Goal: Find specific page/section: Find specific page/section

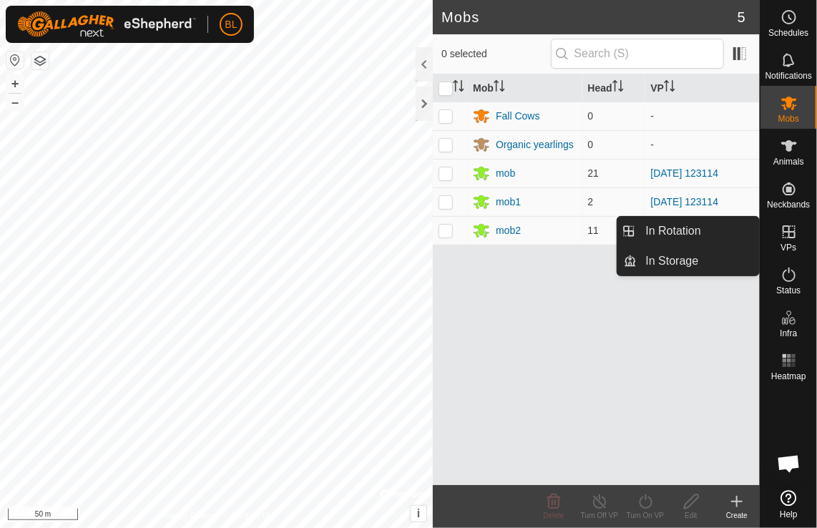
click at [787, 226] on icon at bounding box center [789, 231] width 13 height 13
click at [681, 228] on link "In Rotation" at bounding box center [699, 231] width 122 height 29
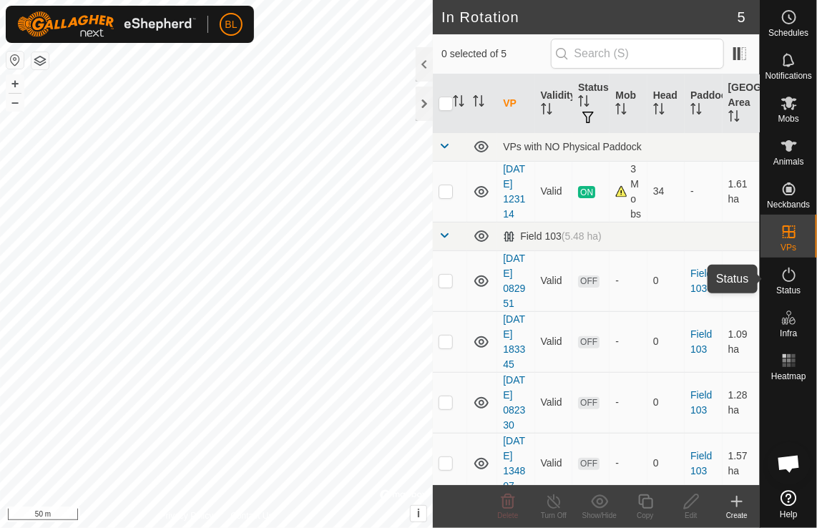
click at [796, 275] on icon at bounding box center [789, 274] width 17 height 17
